Goal: Transaction & Acquisition: Purchase product/service

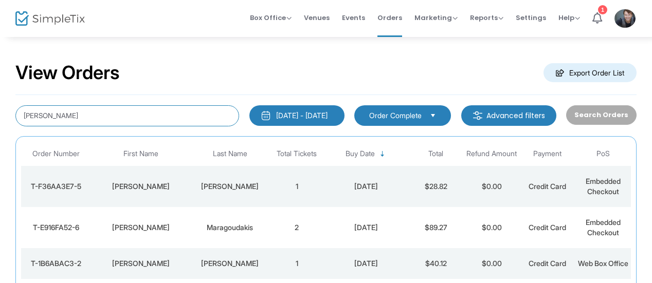
click at [192, 123] on input "[PERSON_NAME]" at bounding box center [127, 115] width 224 height 21
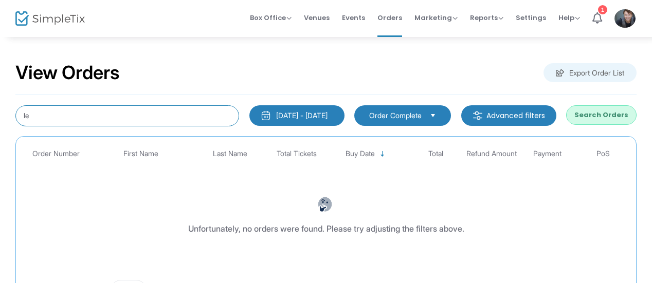
type input "l"
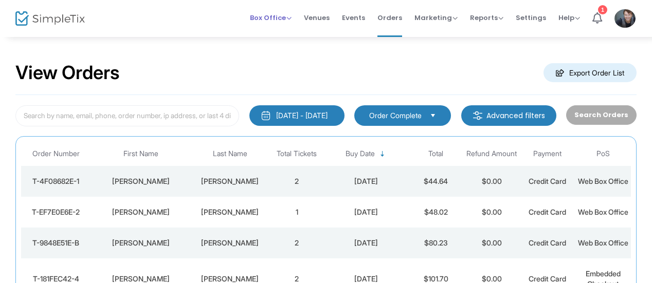
click at [272, 21] on span "Box Office" at bounding box center [271, 18] width 42 height 10
click at [278, 29] on li "Sell Tickets" at bounding box center [287, 34] width 74 height 20
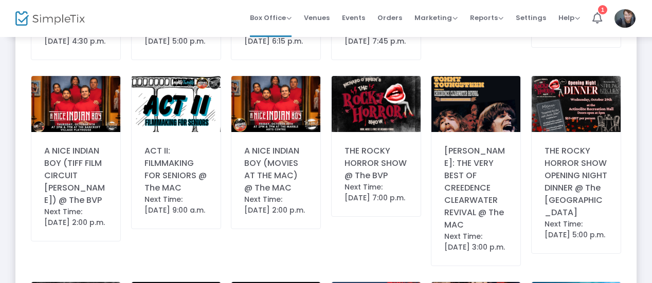
scroll to position [435, 0]
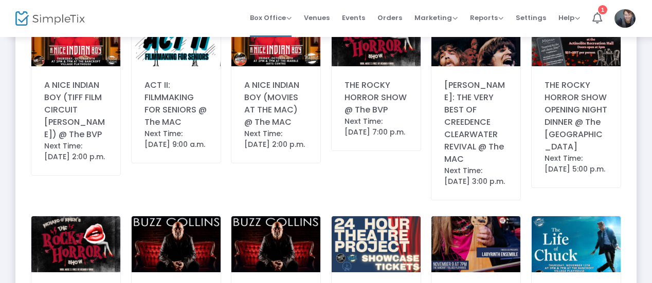
click at [391, 117] on div "Next Time: [DATE] 7:00 p.m." at bounding box center [375, 127] width 63 height 22
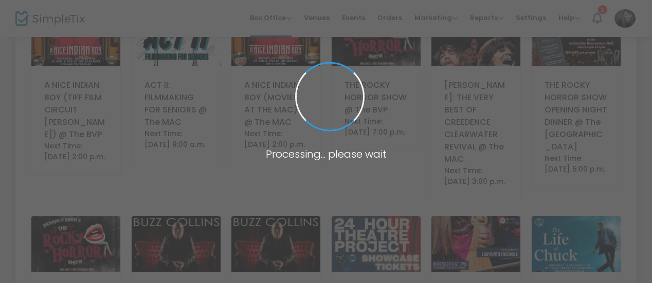
scroll to position [0, 0]
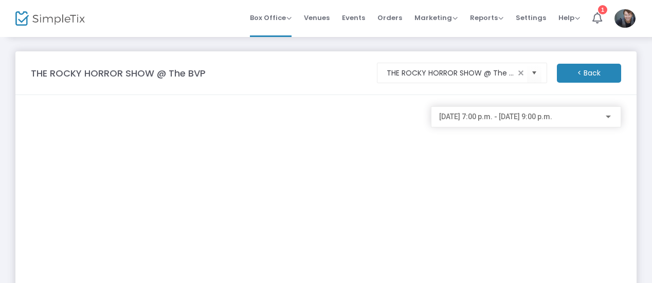
click at [470, 114] on span "[DATE] 7:00 p.m. - [DATE] 9:00 p.m." at bounding box center [495, 117] width 113 height 8
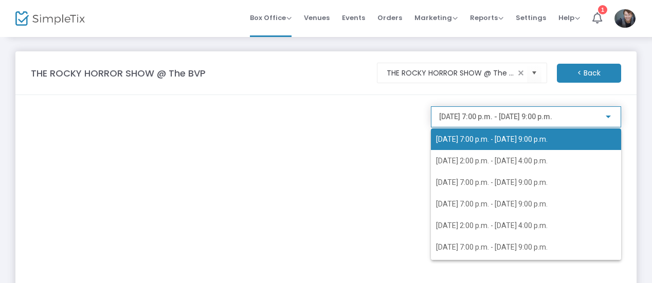
click at [572, 76] on div at bounding box center [326, 141] width 652 height 283
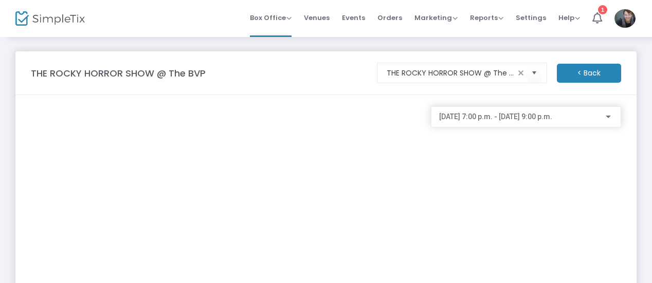
click at [588, 74] on m-button "< Back" at bounding box center [589, 73] width 64 height 19
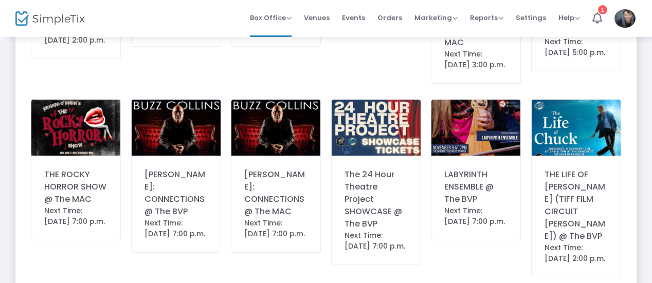
scroll to position [552, 0]
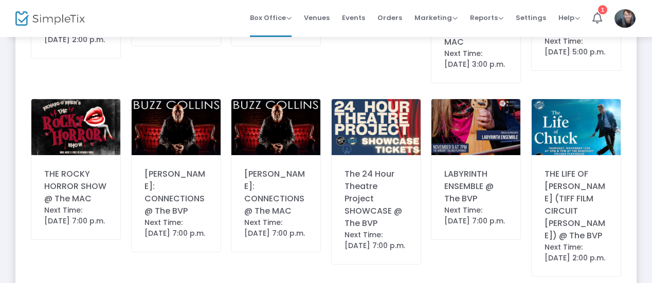
click at [84, 190] on div "THE ROCKY HORROR SHOW @ The MAC" at bounding box center [75, 186] width 63 height 37
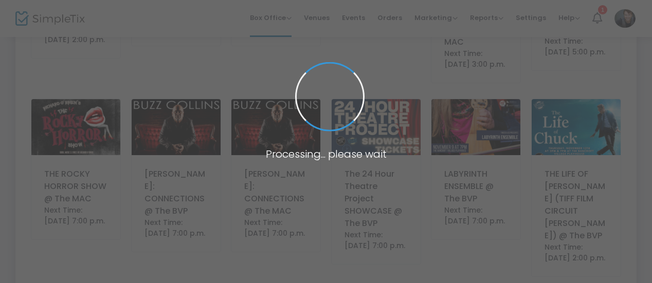
scroll to position [0, 0]
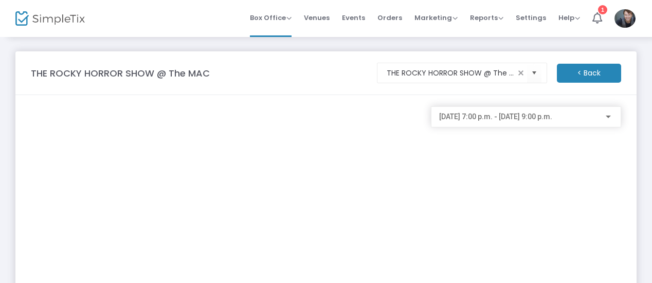
click at [460, 125] on div "[DATE] 7:00 p.m. - [DATE] 9:00 p.m." at bounding box center [526, 116] width 190 height 21
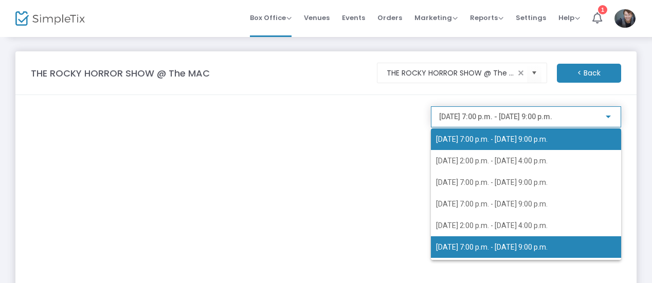
scroll to position [20, 0]
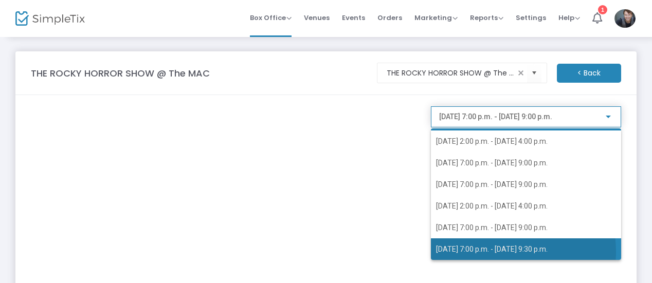
click at [495, 252] on span "[DATE] 7:00 p.m. - [DATE] 9:30 p.m." at bounding box center [492, 249] width 112 height 8
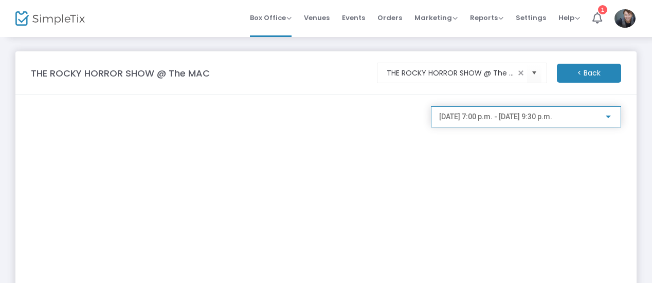
click at [471, 112] on div "[DATE] 7:00 p.m. - [DATE] 9:30 p.m." at bounding box center [526, 114] width 174 height 19
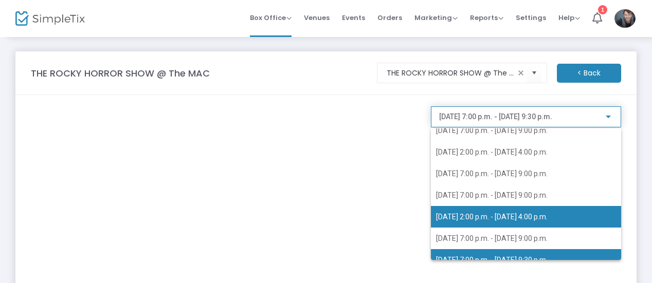
scroll to position [0, 0]
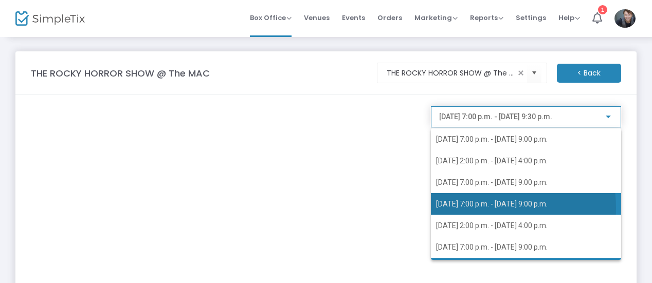
click at [468, 208] on span "[DATE] 7:00 p.m. - [DATE] 9:00 p.m." at bounding box center [526, 204] width 180 height 22
